Goal: Check status: Check status

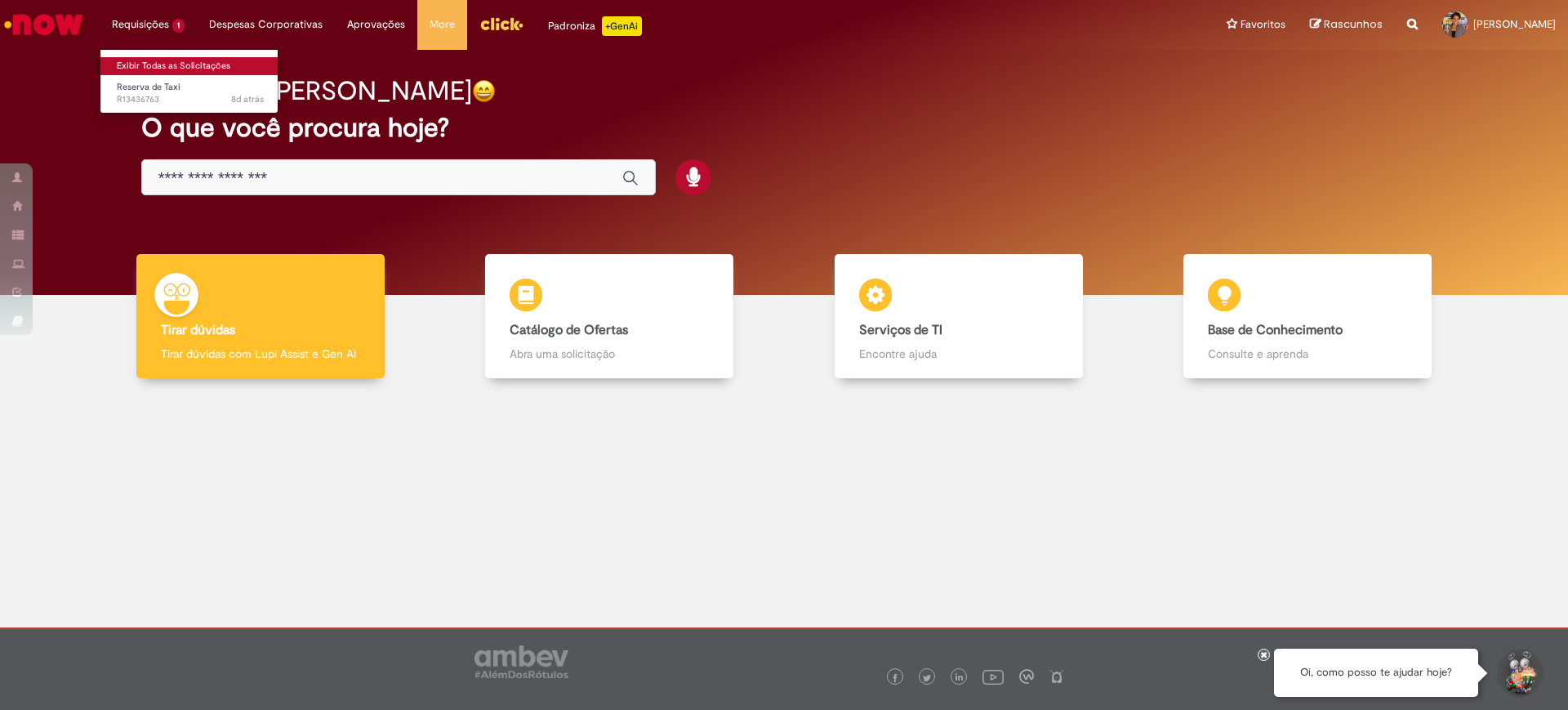
click at [185, 67] on link "Exibir Todas as Solicitações" at bounding box center [191, 67] width 180 height 18
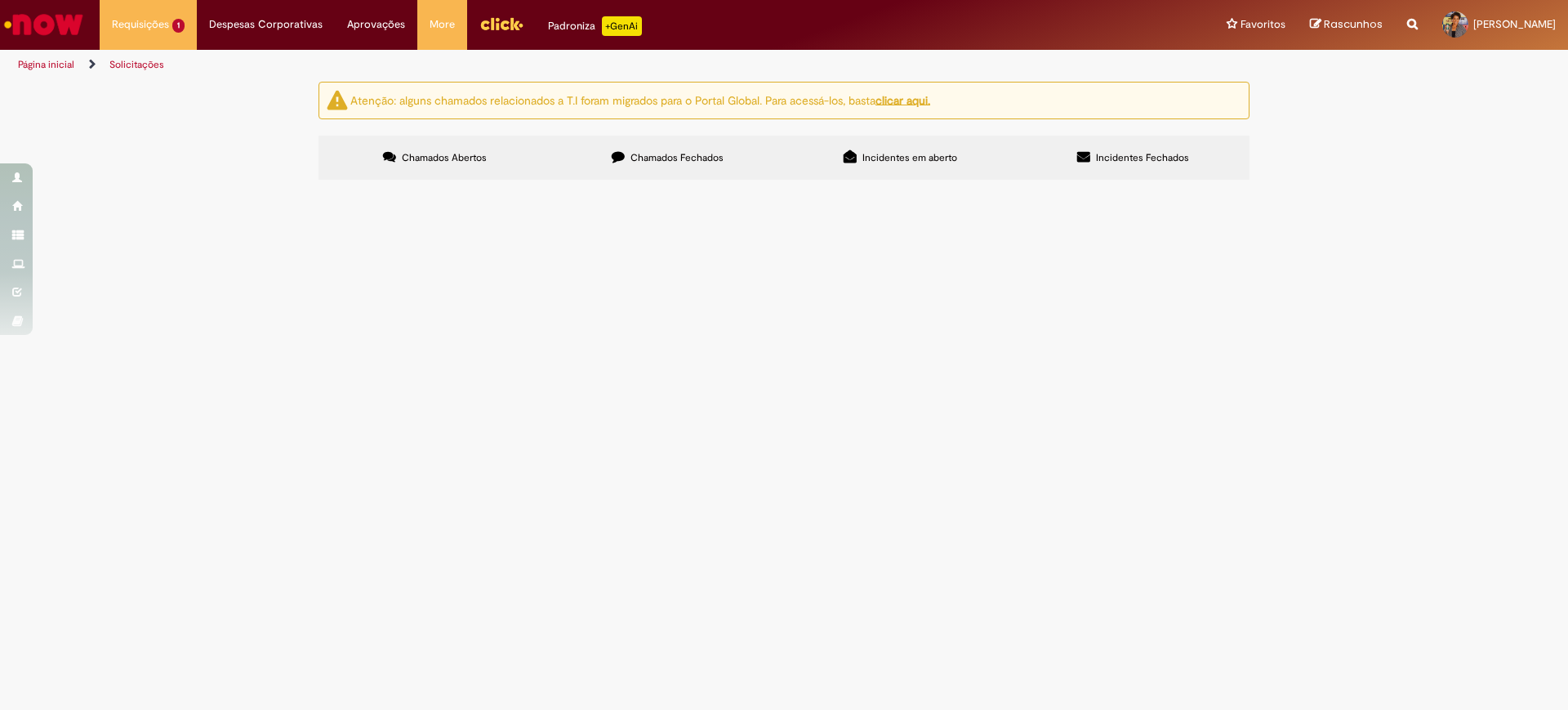
click at [707, 153] on span "Chamados Fechados" at bounding box center [677, 158] width 93 height 13
click at [0, 0] on span "Criação de Requisição de Compra" at bounding box center [0, 0] width 0 height 0
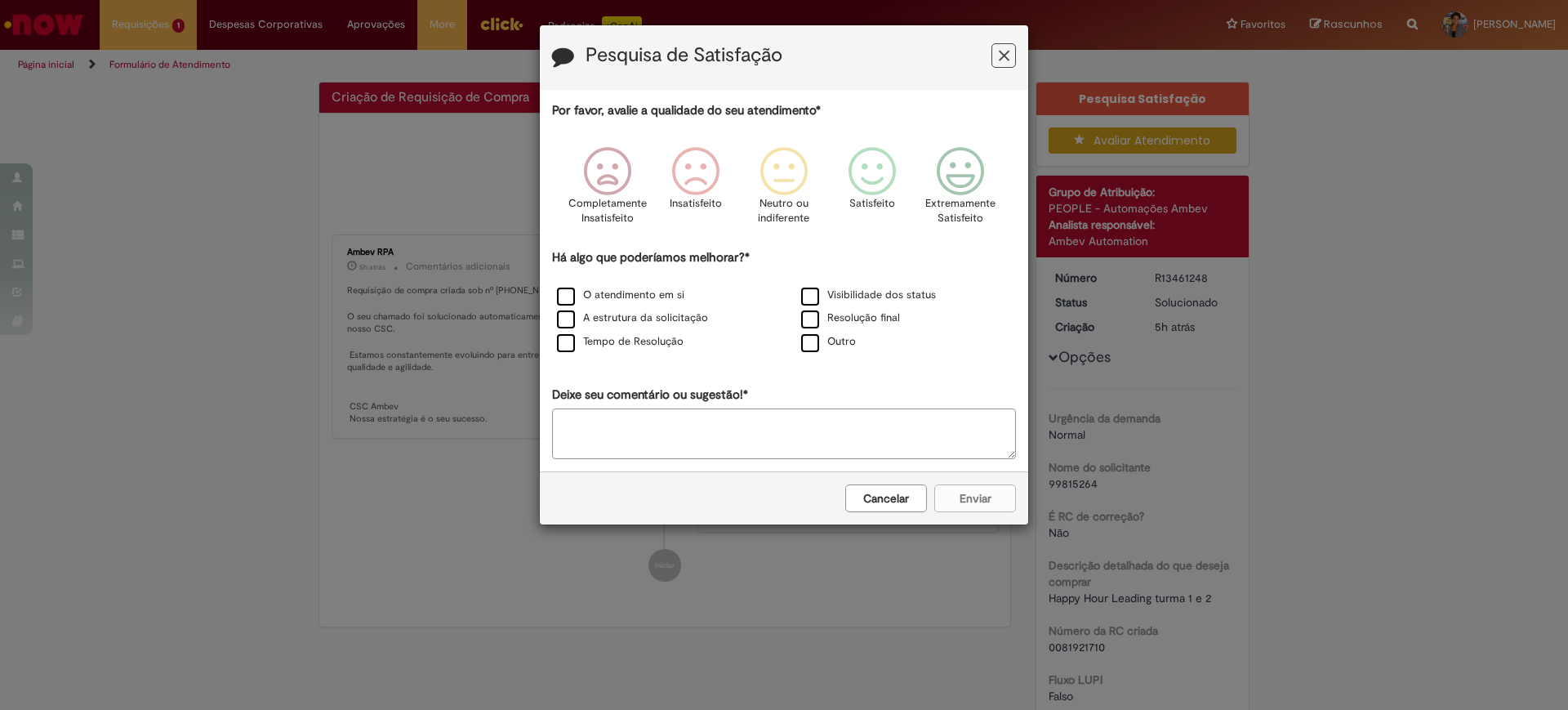
click at [995, 47] on button "Feedback" at bounding box center [1003, 55] width 24 height 24
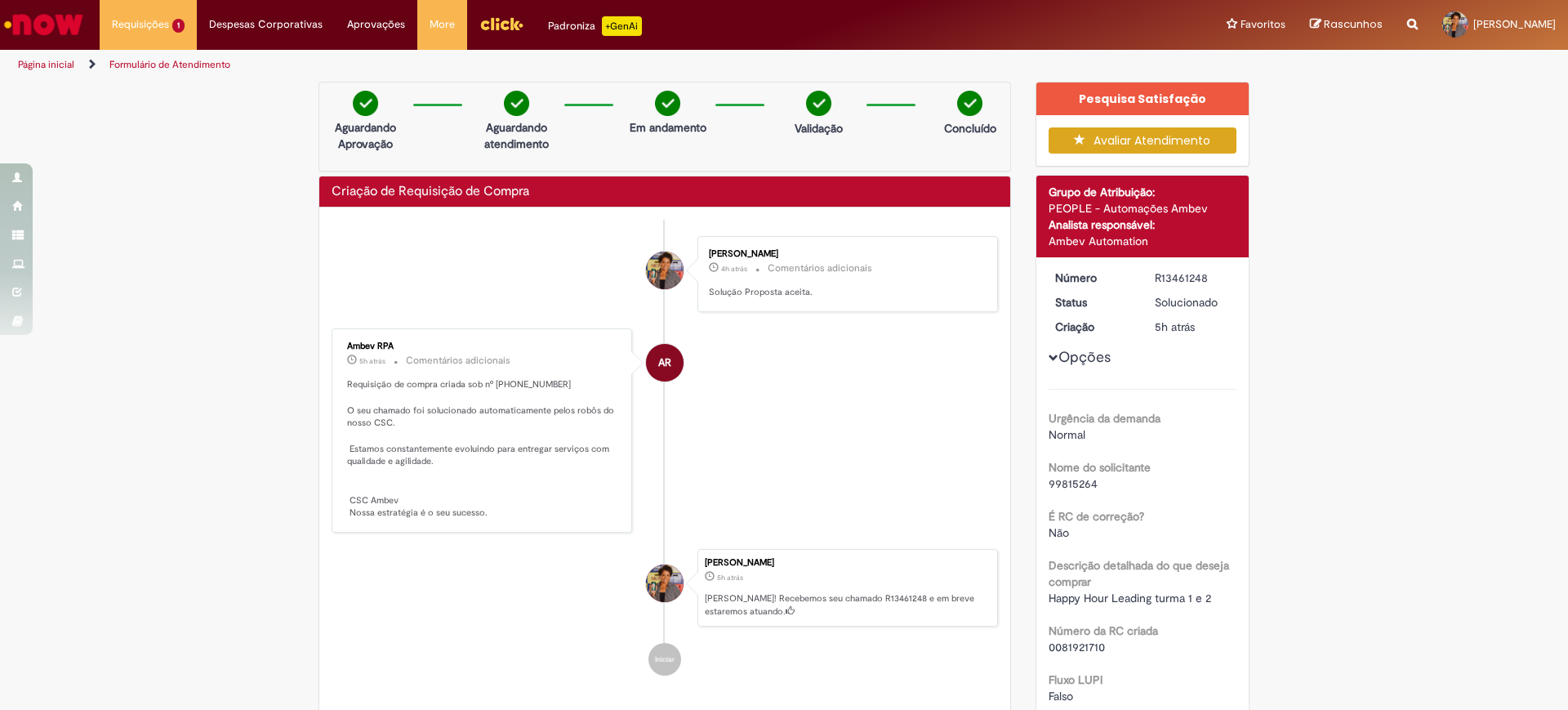
click at [1162, 271] on div "R13461248" at bounding box center [1192, 278] width 76 height 17
copy div "R13461248"
